Goal: Check status: Check status

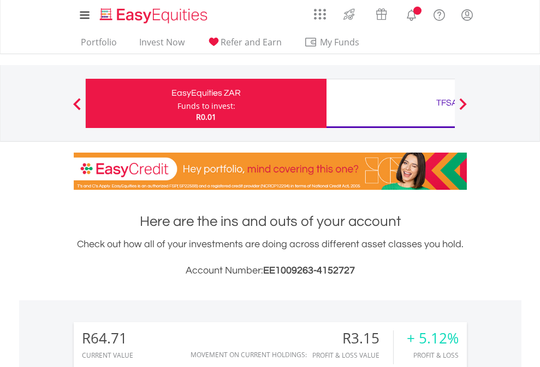
scroll to position [105, 172]
click at [178, 103] on div "Funds to invest:" at bounding box center [207, 106] width 58 height 11
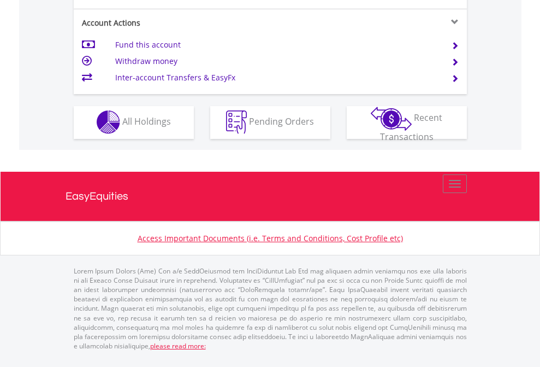
scroll to position [1022, 0]
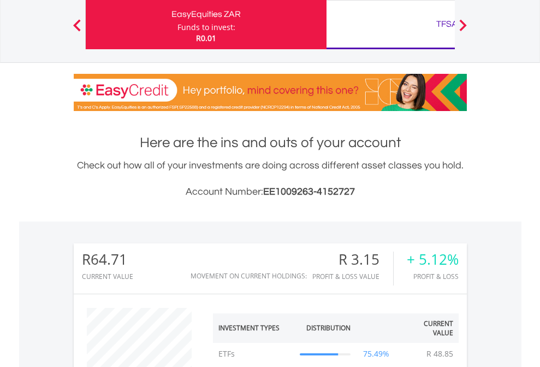
scroll to position [105, 172]
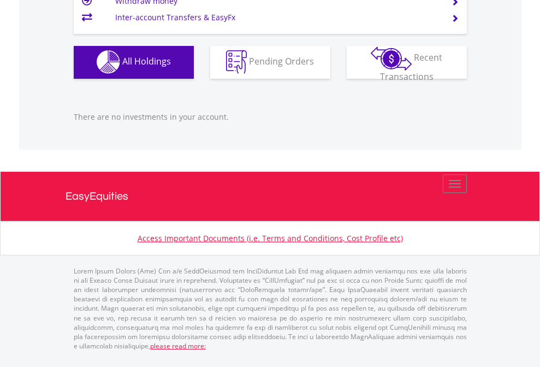
scroll to position [105, 172]
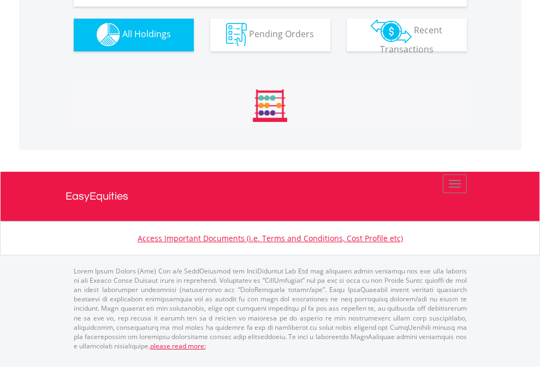
scroll to position [1082, 0]
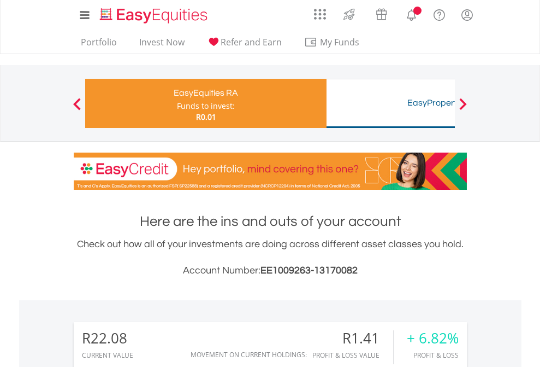
scroll to position [105, 172]
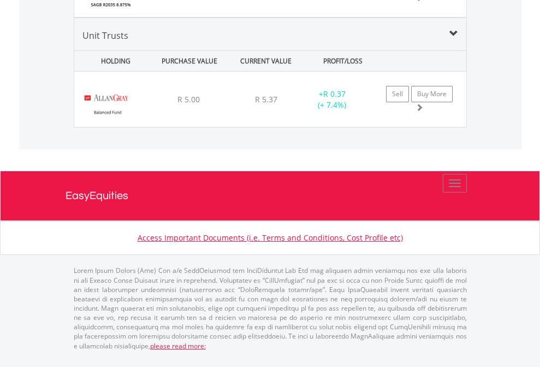
scroll to position [1301, 0]
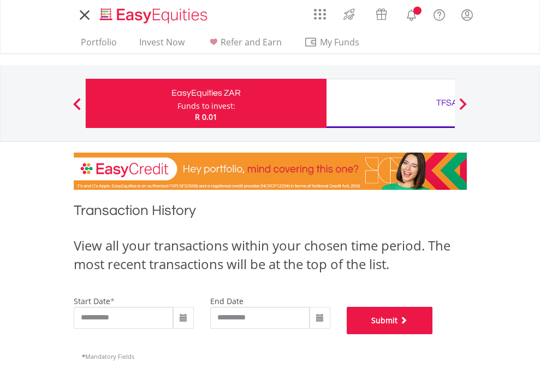
click at [433, 334] on button "Submit" at bounding box center [390, 320] width 86 height 27
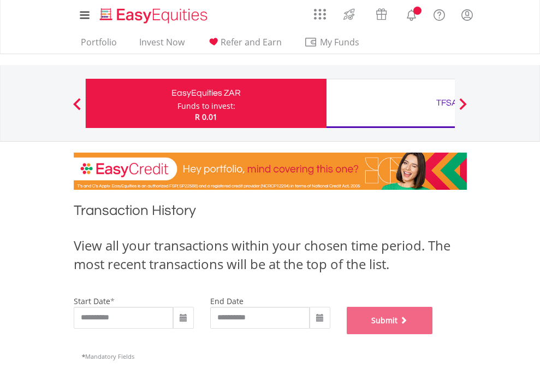
scroll to position [443, 0]
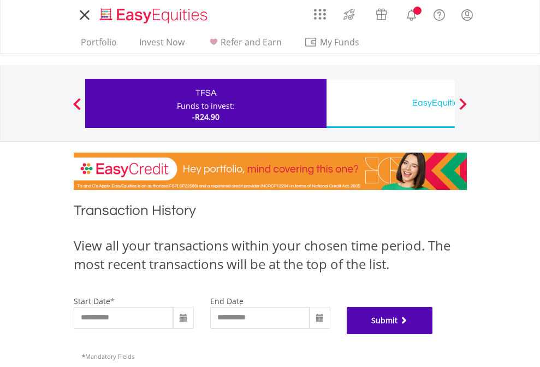
click at [433, 334] on button "Submit" at bounding box center [390, 320] width 86 height 27
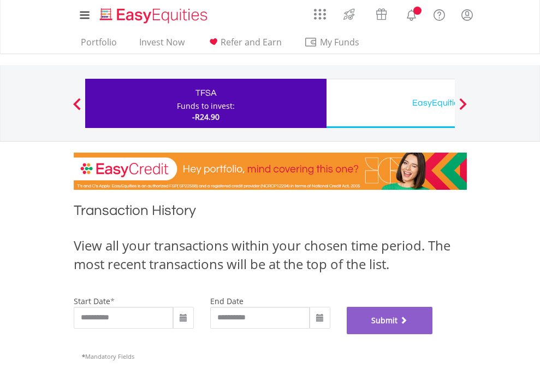
scroll to position [443, 0]
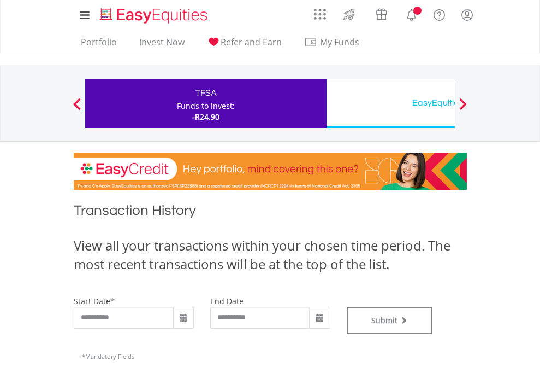
click at [391, 103] on div "EasyEquities USD" at bounding box center [447, 102] width 228 height 15
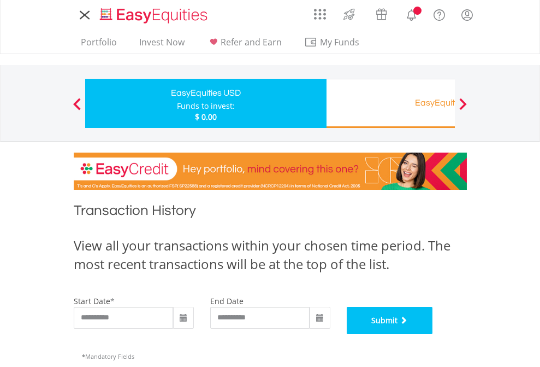
click at [433, 334] on button "Submit" at bounding box center [390, 320] width 86 height 27
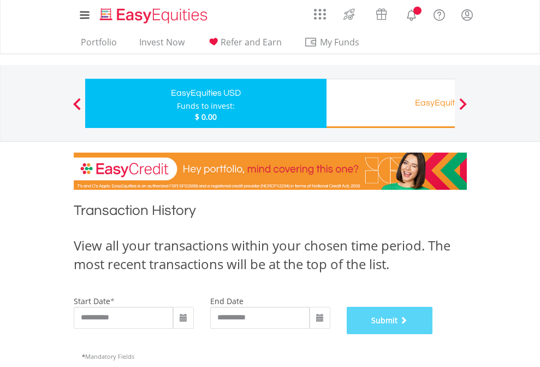
scroll to position [443, 0]
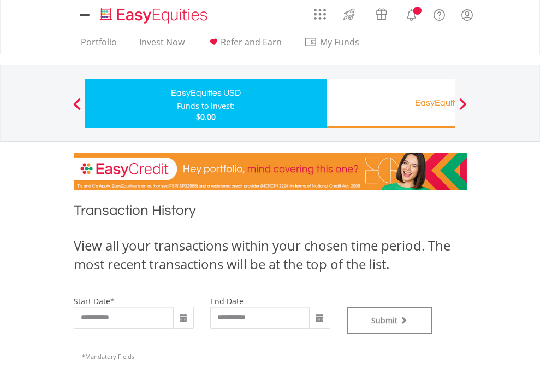
click at [391, 103] on div "EasyEquities RA" at bounding box center [447, 102] width 228 height 15
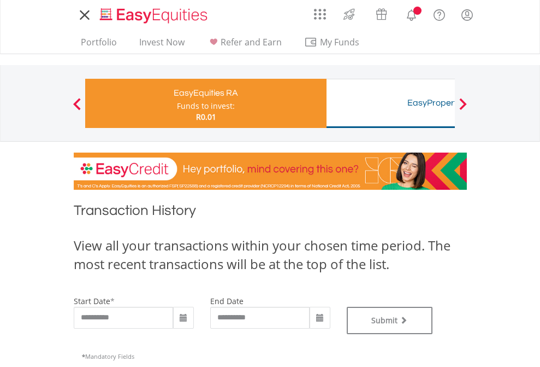
type input "**********"
